Goal: Task Accomplishment & Management: Use online tool/utility

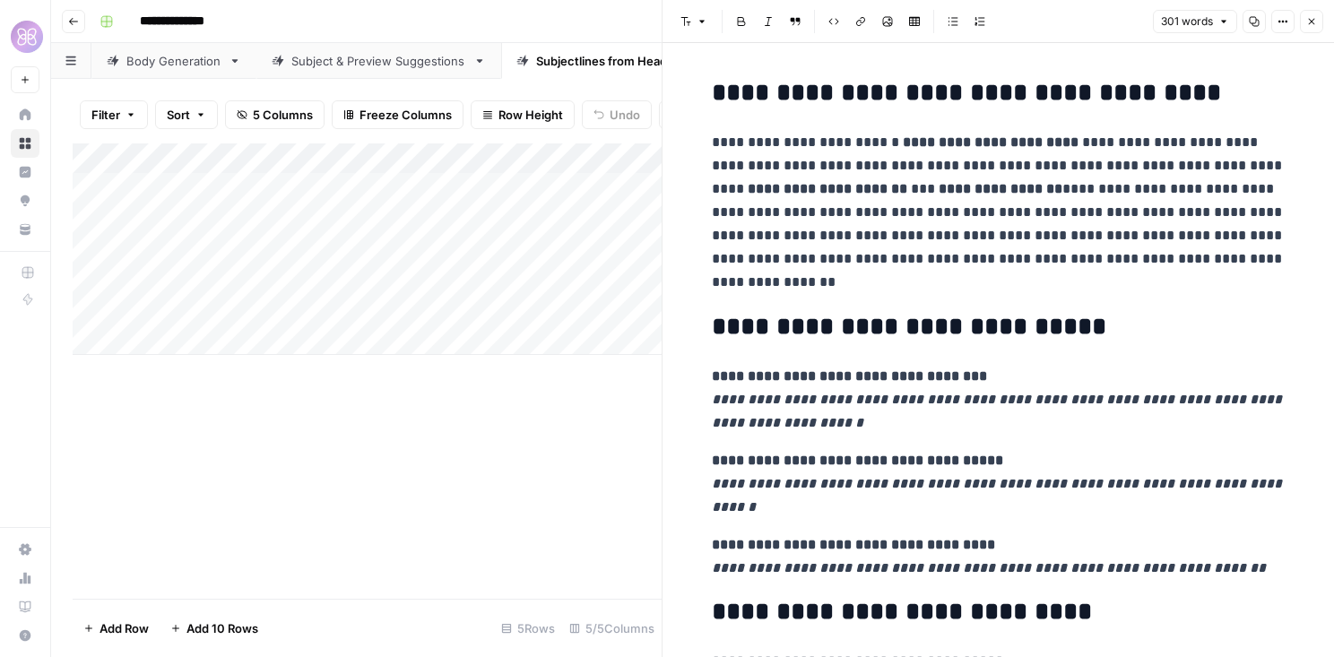
click at [1313, 20] on icon "button" at bounding box center [1312, 22] width 6 height 6
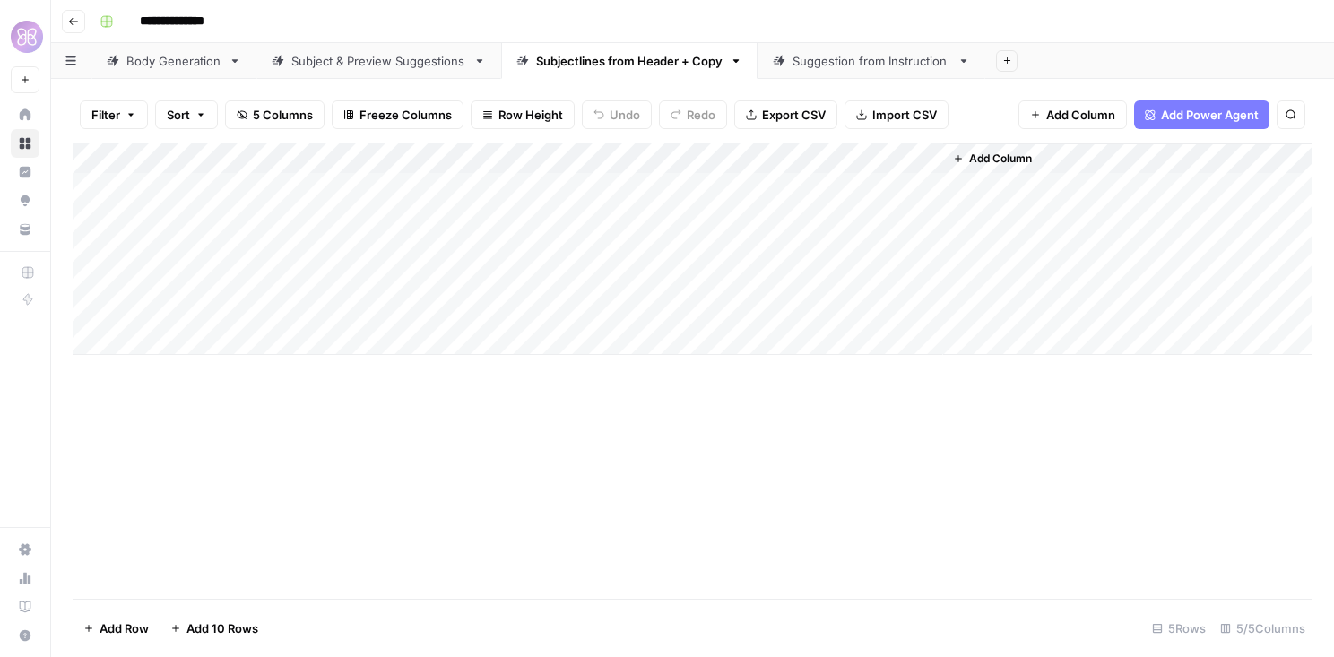
click at [389, 65] on div "Subject & Preview Suggestions" at bounding box center [378, 61] width 175 height 18
click at [569, 65] on div "Subjectlines from Header + Copy" at bounding box center [629, 61] width 187 height 18
click at [359, 304] on div "Add Column" at bounding box center [693, 249] width 1240 height 212
click at [399, 299] on div "Add Column" at bounding box center [693, 249] width 1240 height 212
click at [399, 299] on textarea at bounding box center [439, 311] width 287 height 25
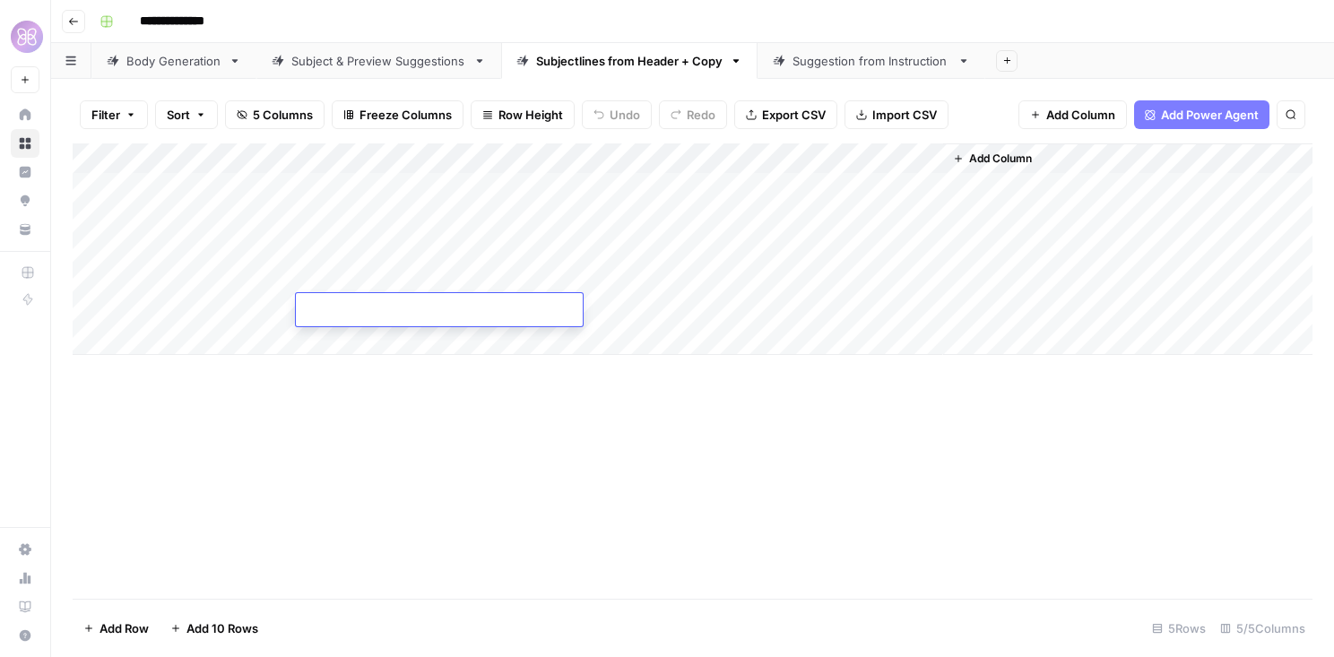
type textarea "*"
type textarea "**********"
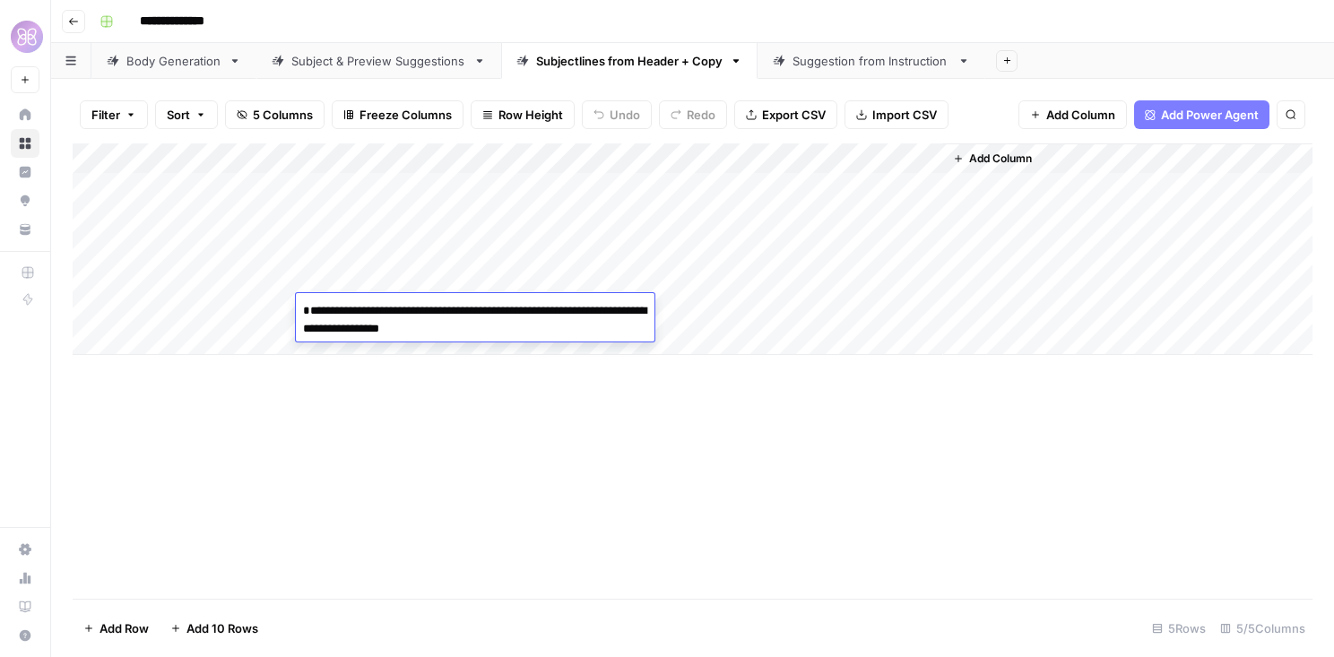
click at [235, 300] on div "Add Column" at bounding box center [693, 249] width 1240 height 212
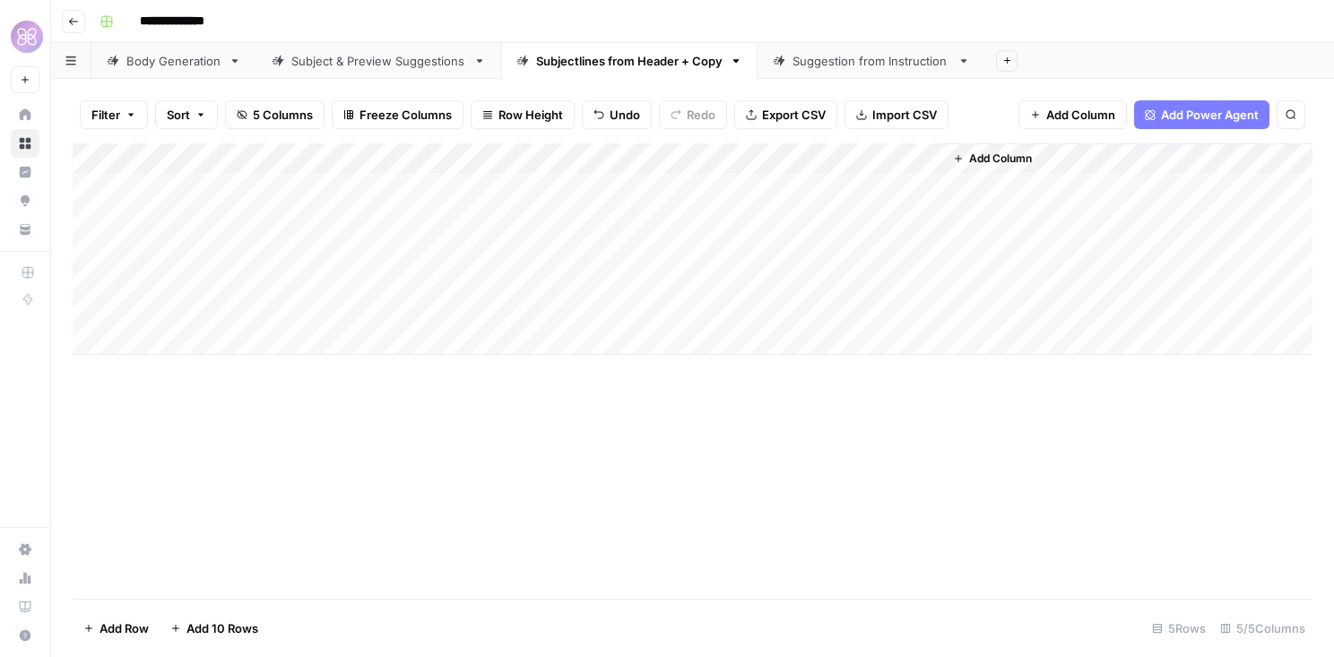
click at [235, 300] on div "Add Column" at bounding box center [693, 249] width 1240 height 212
type textarea "**********"
click at [850, 413] on div "Add Column" at bounding box center [693, 371] width 1240 height 456
click at [717, 309] on div "Add Column" at bounding box center [693, 249] width 1240 height 212
click at [740, 309] on div "Add Column" at bounding box center [693, 249] width 1240 height 212
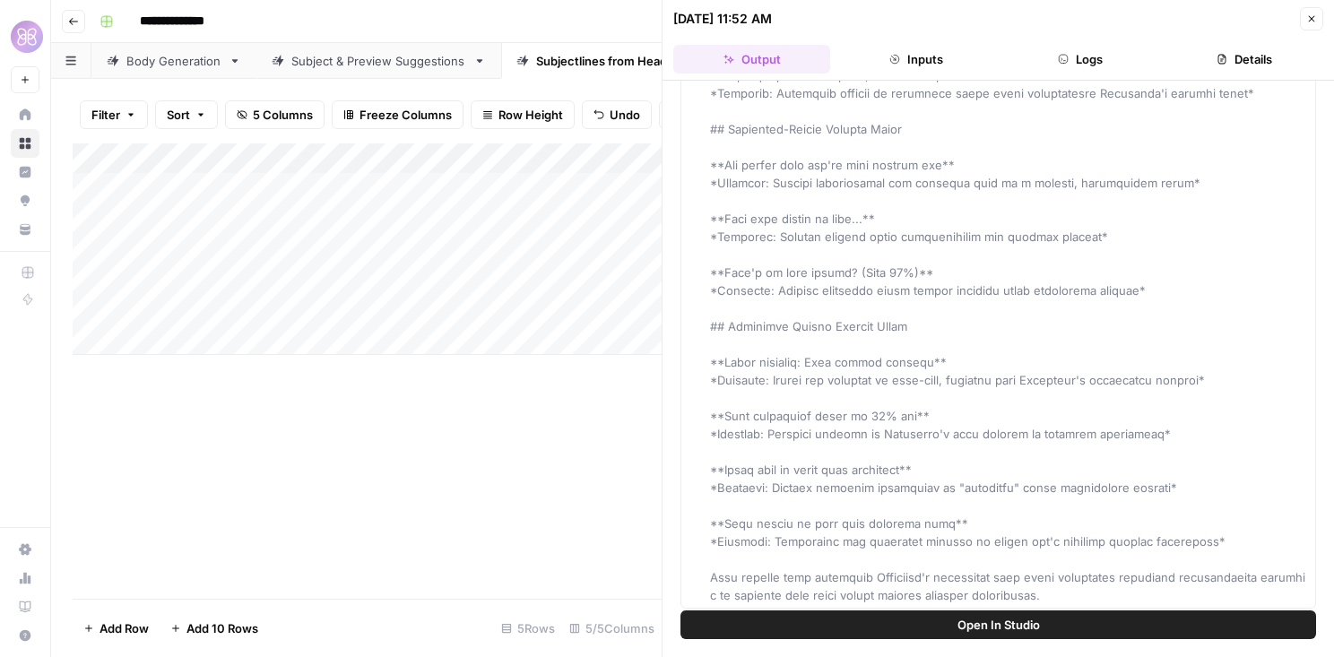
scroll to position [736, 0]
